Goal: Transaction & Acquisition: Purchase product/service

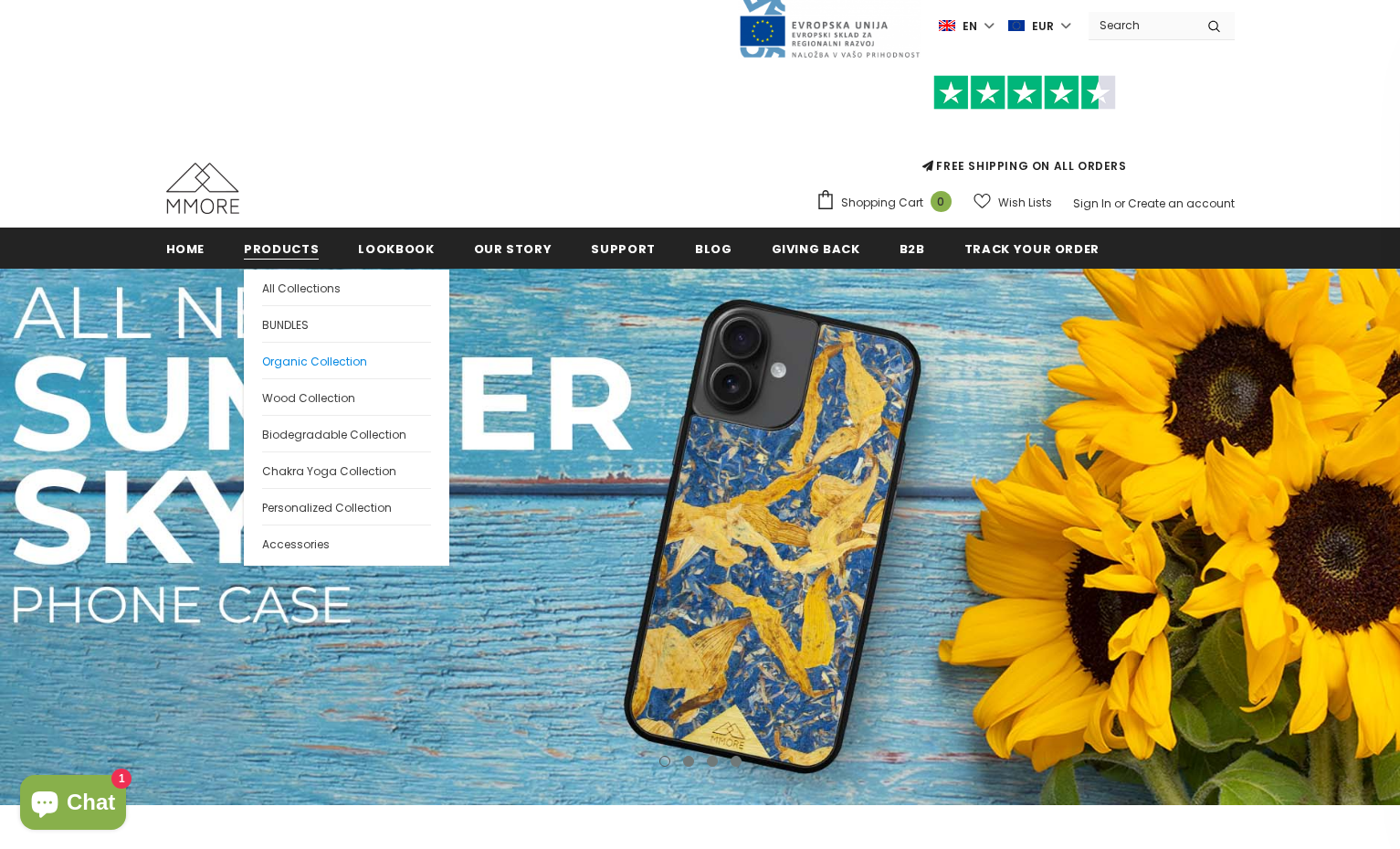
scroll to position [26, 0]
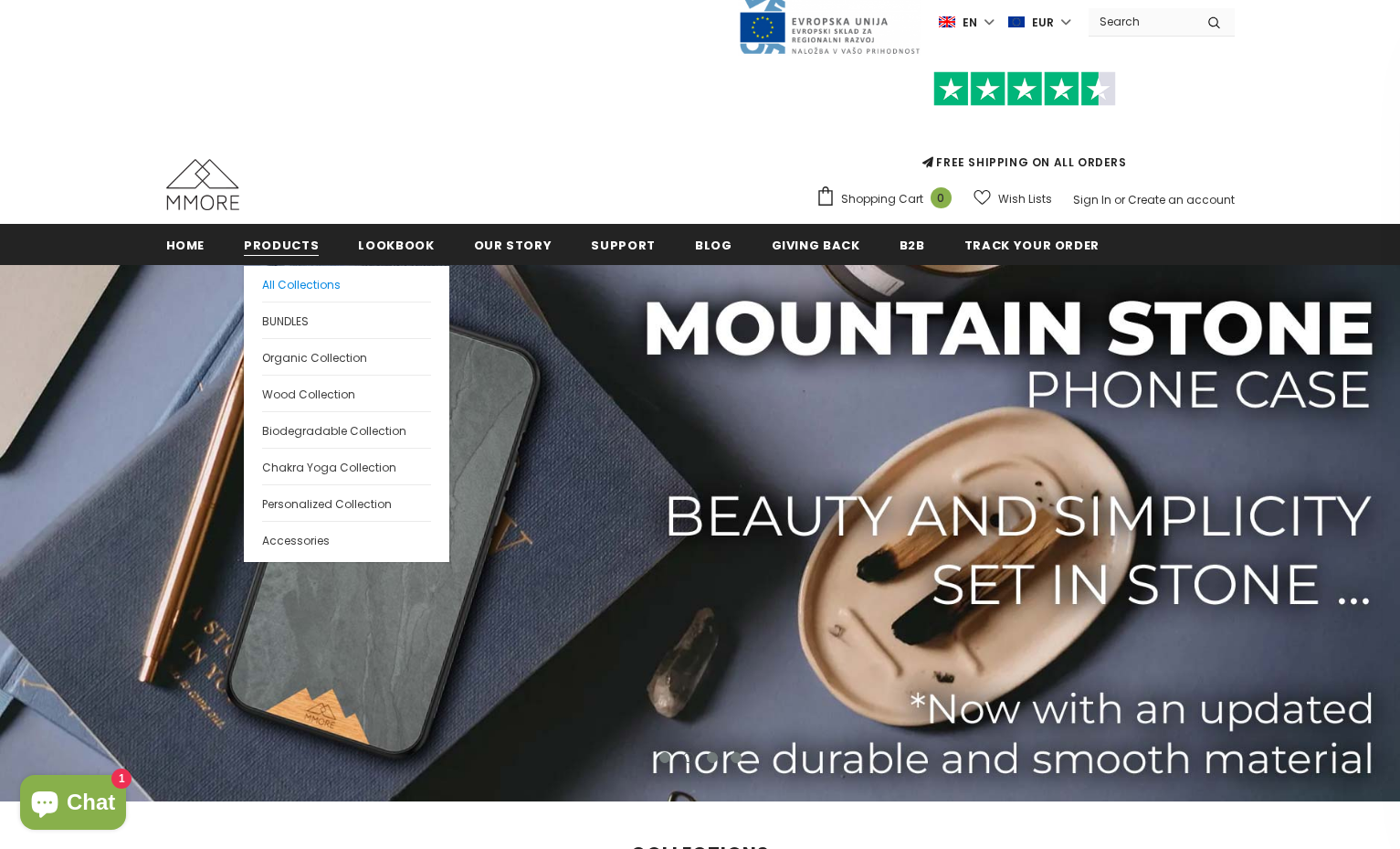
click at [291, 285] on span "All Collections" at bounding box center [301, 285] width 79 height 15
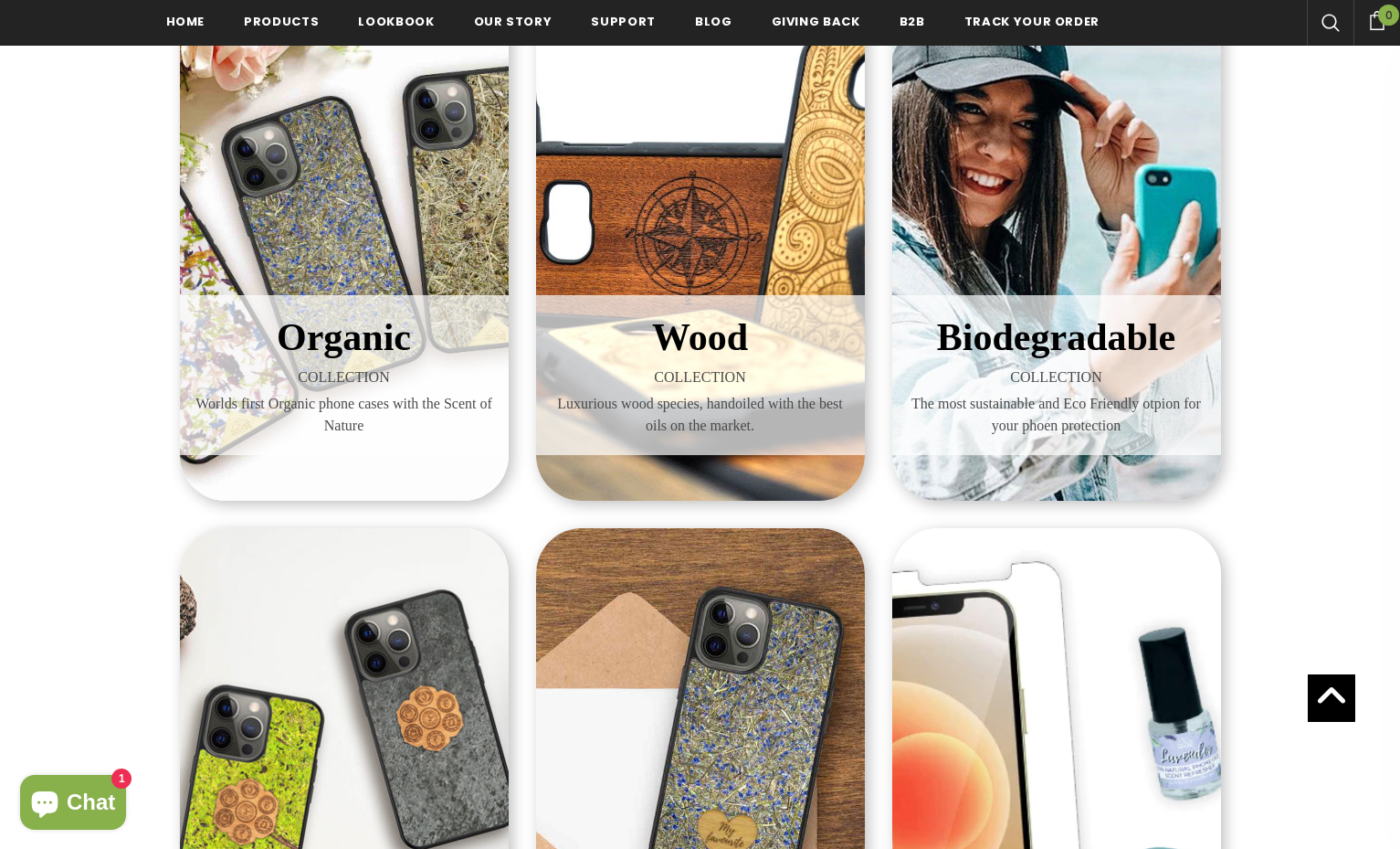
scroll to position [234, 0]
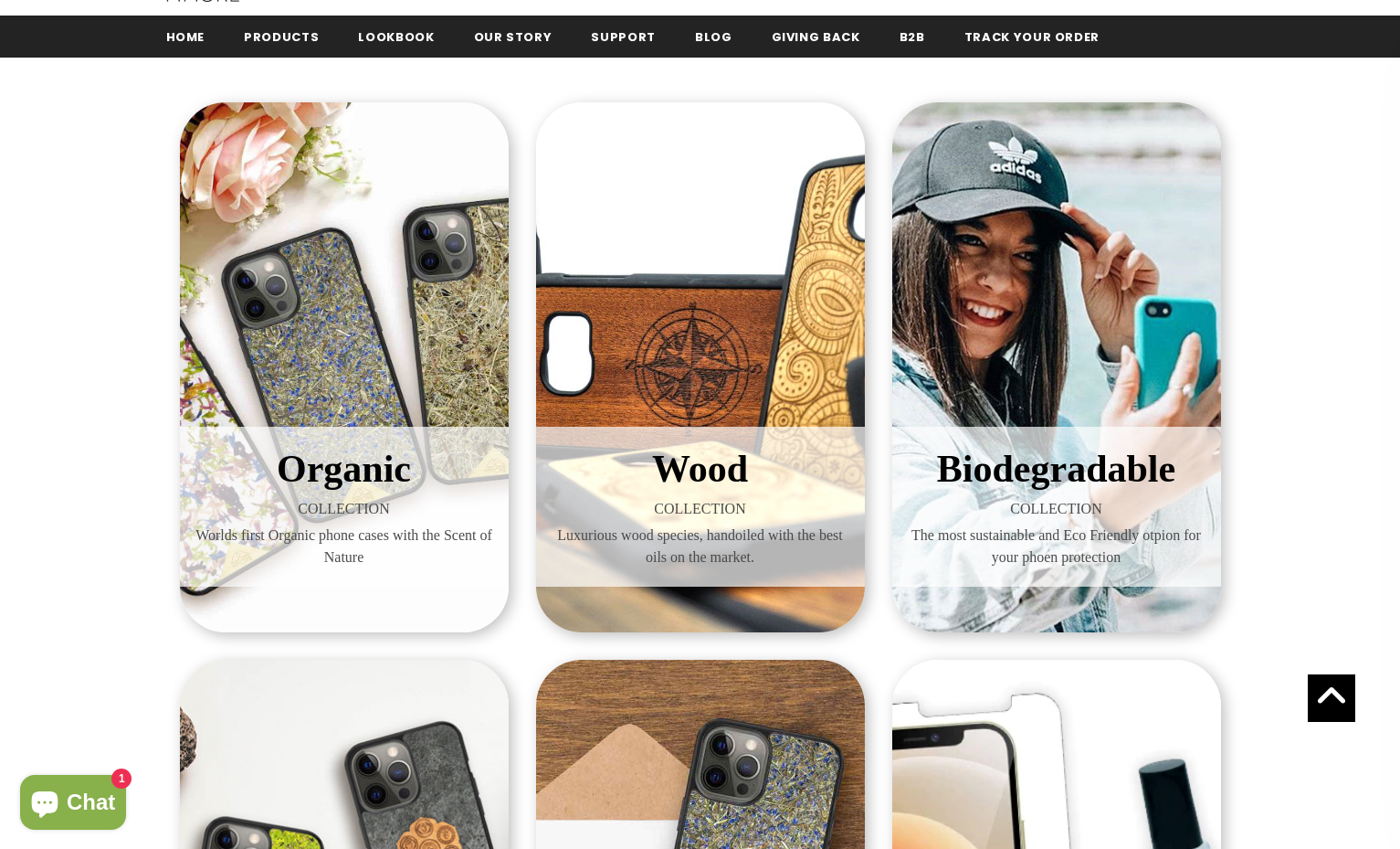
click at [1020, 470] on span "Biodegradable" at bounding box center [1056, 469] width 238 height 42
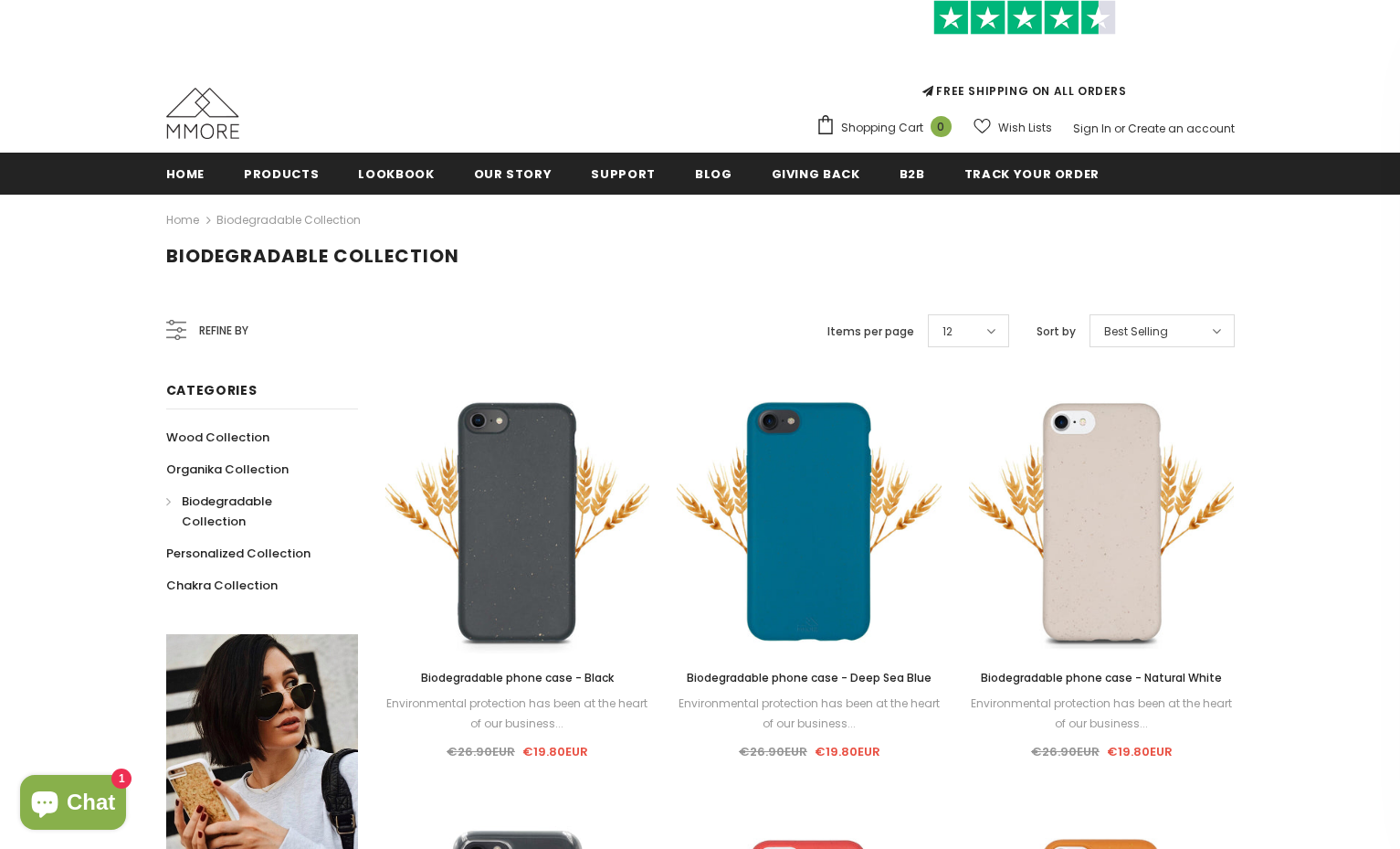
scroll to position [101, 0]
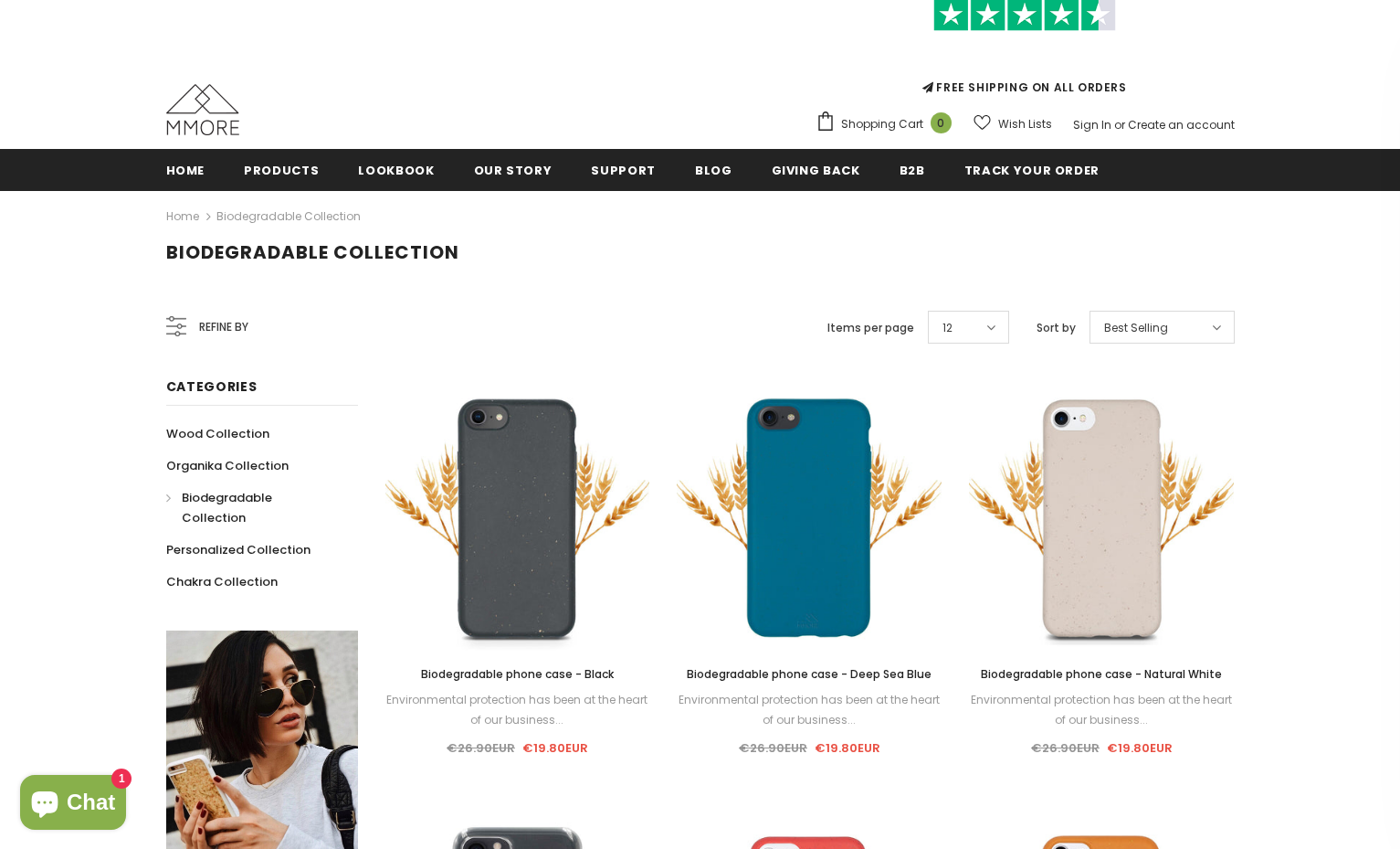
click at [1138, 385] on img at bounding box center [1101, 517] width 265 height 265
